Goal: Check status: Verify the current state of an ongoing process or item

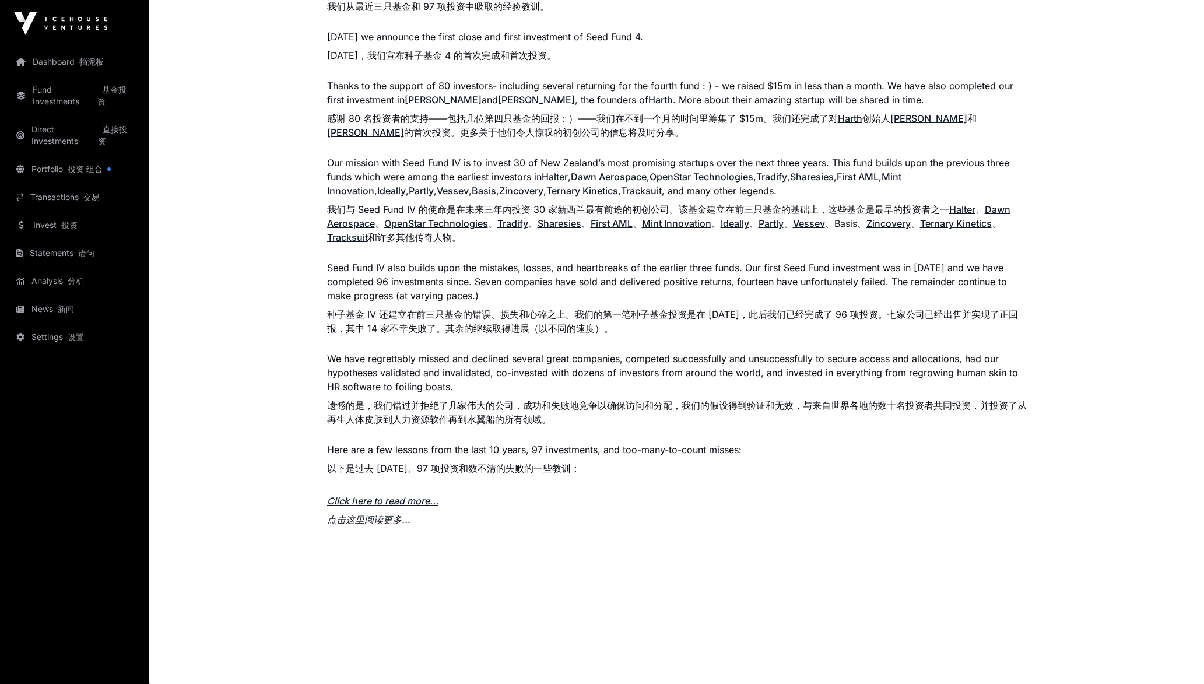
scroll to position [1000, 0]
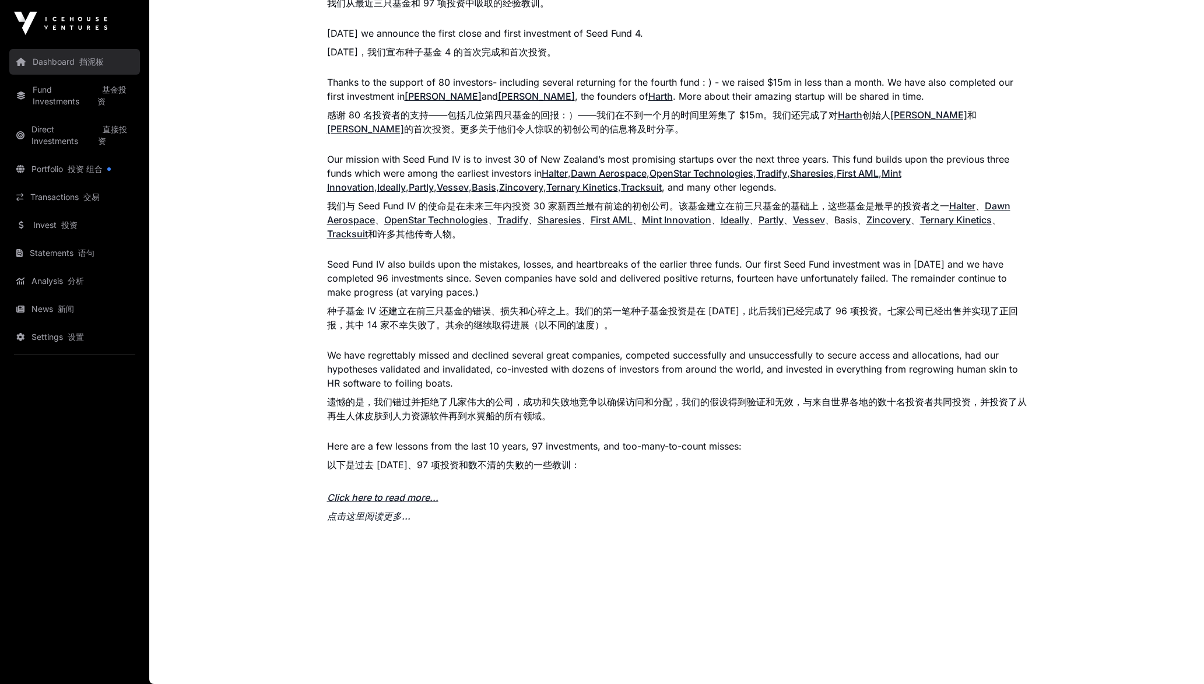
click at [40, 59] on link "Dashboard 挡泥板" at bounding box center [74, 62] width 131 height 26
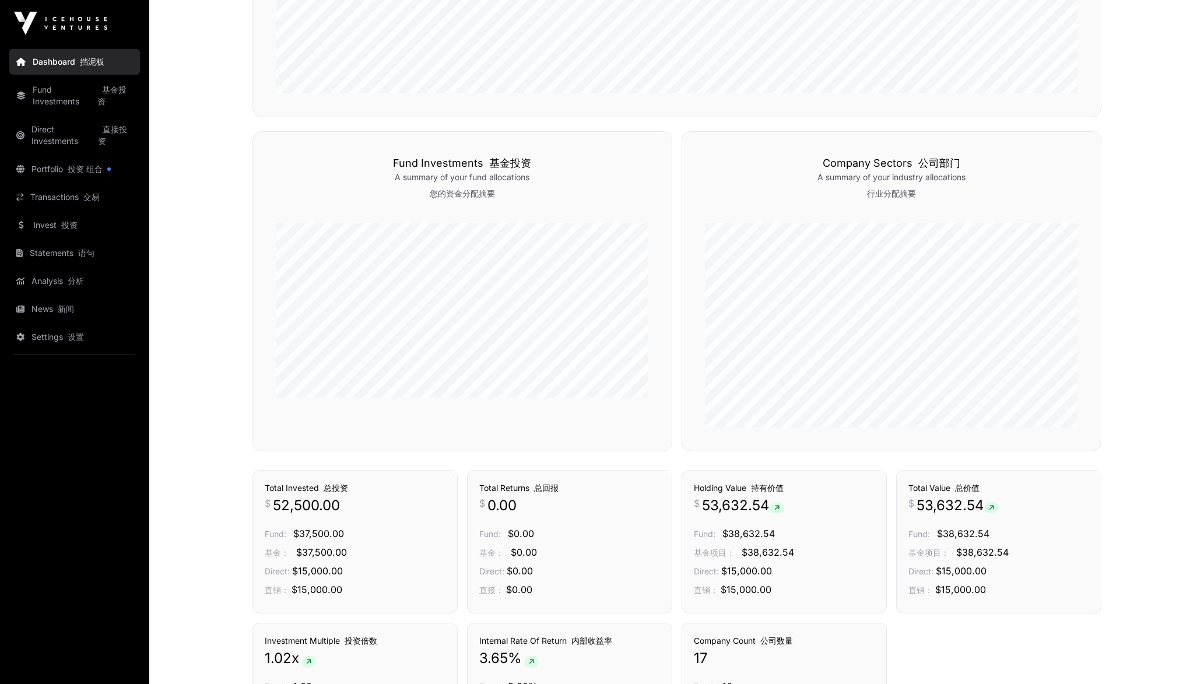
scroll to position [751, 0]
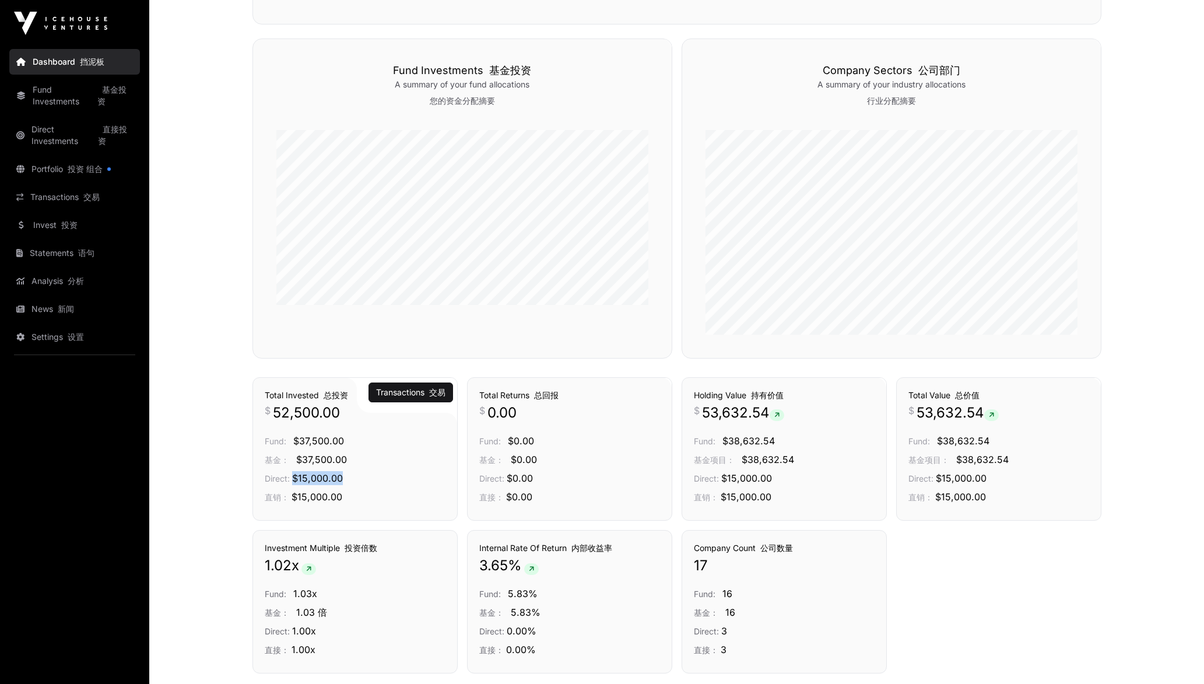
drag, startPoint x: 292, startPoint y: 477, endPoint x: 376, endPoint y: 476, distance: 84.0
click at [376, 476] on p "Direct: $15,000.00 直销： $15,000.00" at bounding box center [355, 489] width 181 height 37
drag, startPoint x: 376, startPoint y: 476, endPoint x: 377, endPoint y: 483, distance: 7.0
click at [377, 483] on p "Direct: $15,000.00 直销： $15,000.00" at bounding box center [355, 489] width 181 height 37
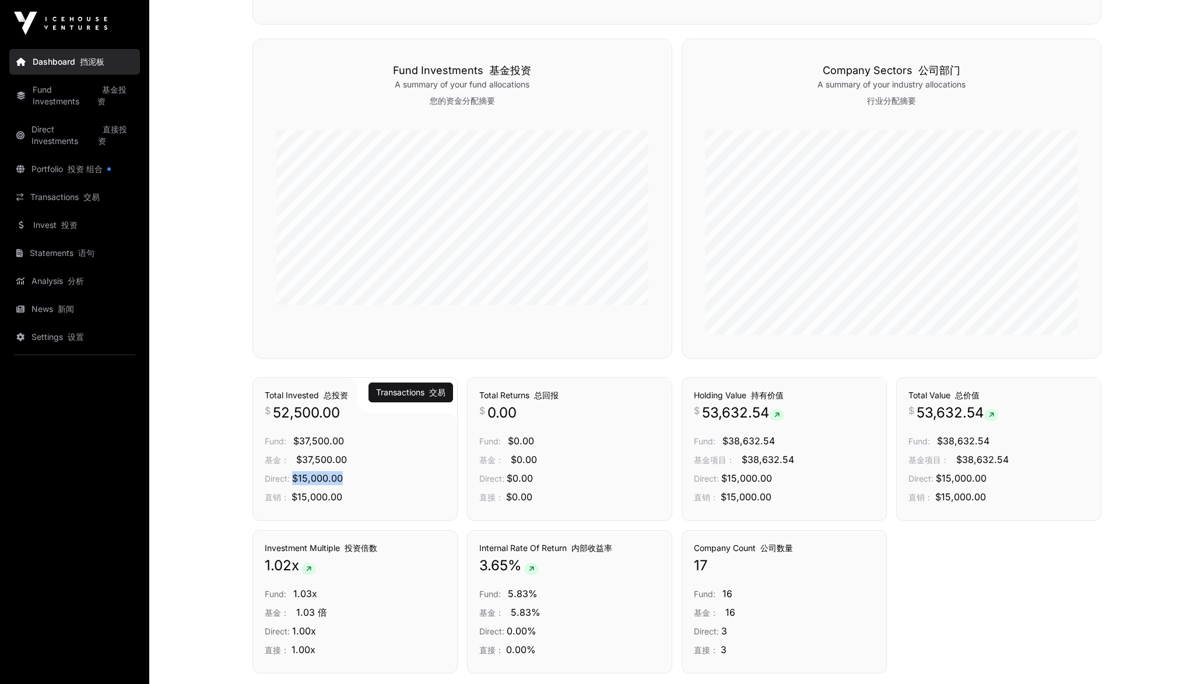
drag, startPoint x: 377, startPoint y: 483, endPoint x: 359, endPoint y: 477, distance: 18.4
click at [359, 477] on p "Direct: $15,000.00 直销： $15,000.00" at bounding box center [355, 489] width 181 height 37
drag, startPoint x: 356, startPoint y: 501, endPoint x: 255, endPoint y: 425, distance: 126.2
click at [255, 425] on div "Transactions 交易 Total Invested 总投资 $ 52,500.00 Fund: $37,500.00 基金： $37,500.00 …" at bounding box center [354, 448] width 205 height 143
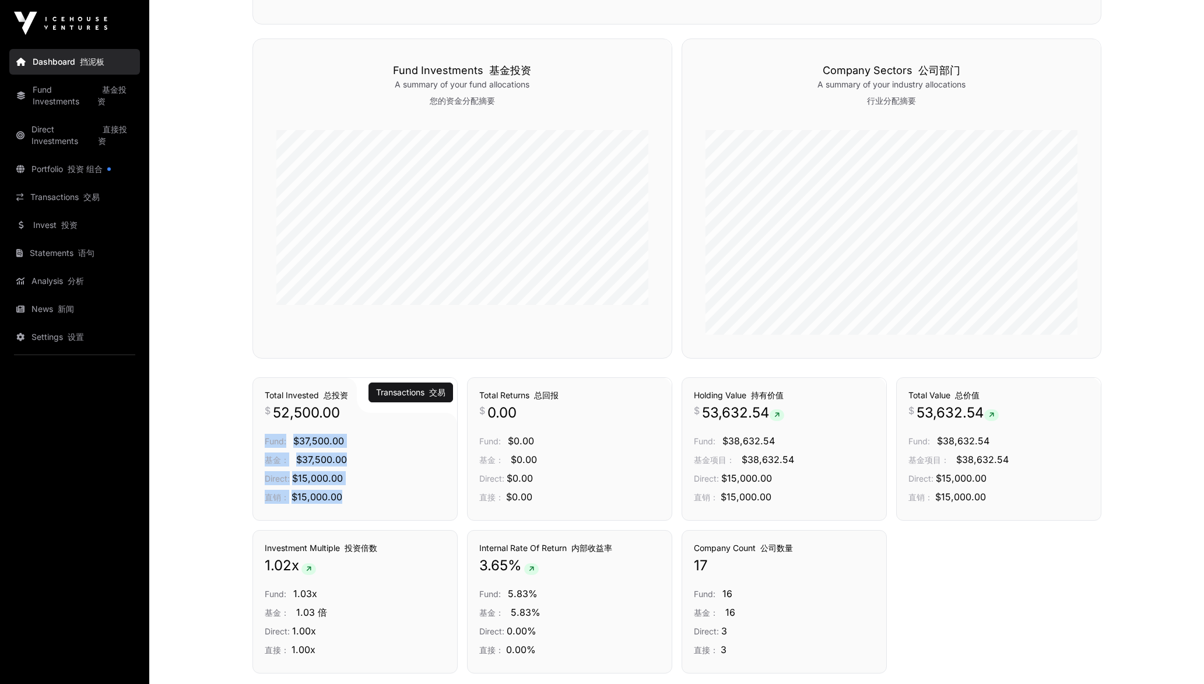
drag, startPoint x: 255, startPoint y: 425, endPoint x: 405, endPoint y: 459, distance: 154.3
click at [405, 459] on p "Fund: $37,500.00 基金： $37,500.00" at bounding box center [355, 452] width 181 height 37
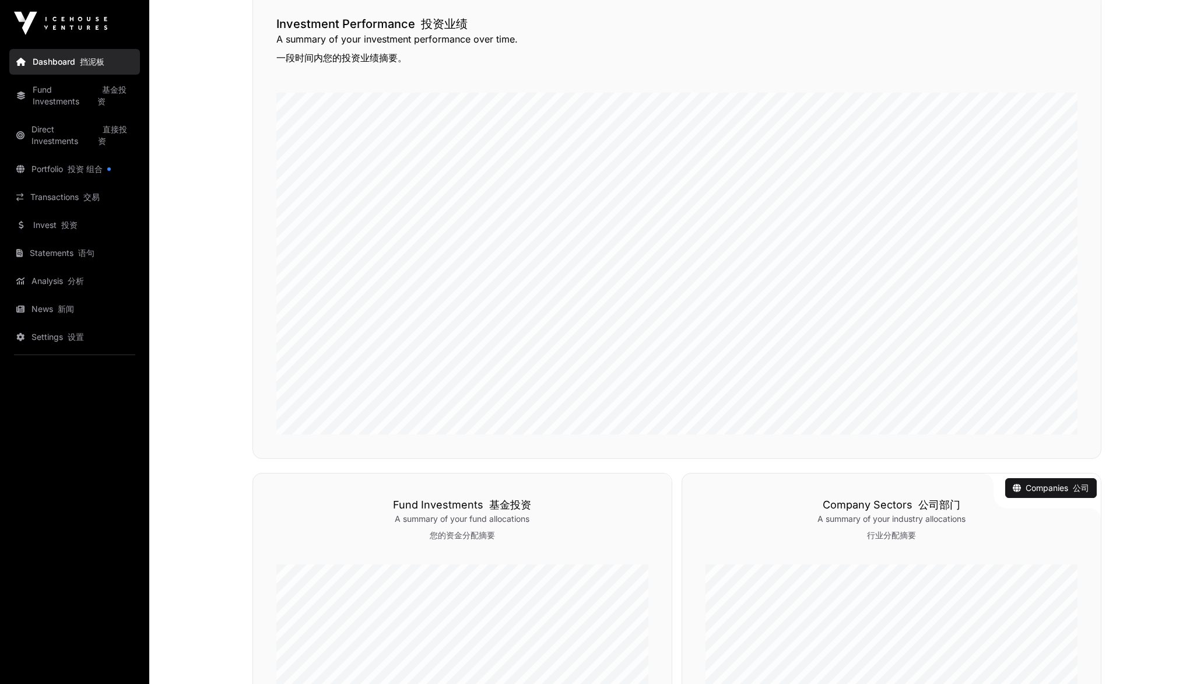
scroll to position [314, 0]
